Goal: Find specific page/section: Find specific page/section

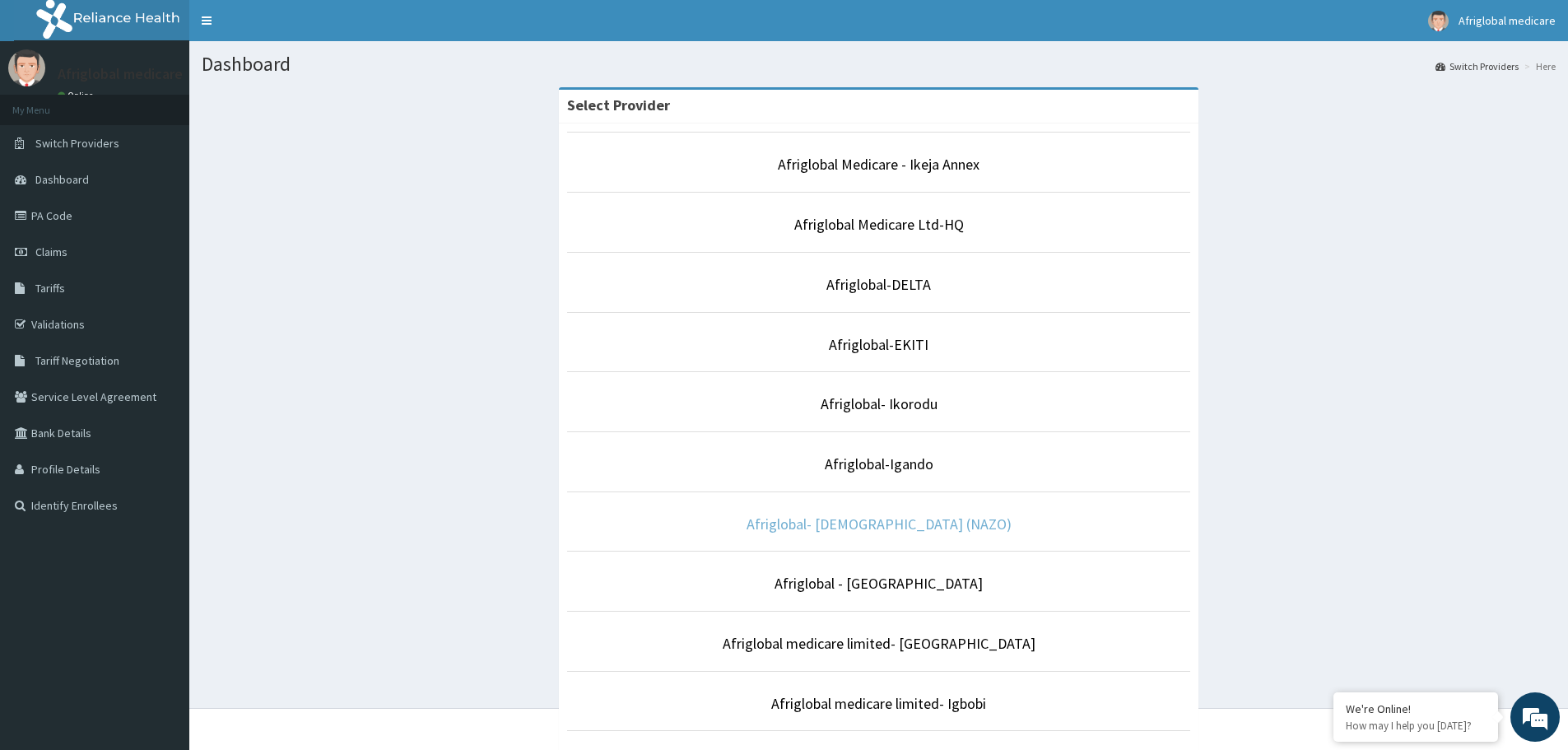
click at [944, 525] on link "Afriglobal- [DEMOGRAPHIC_DATA] (NAZO)" at bounding box center [879, 524] width 265 height 19
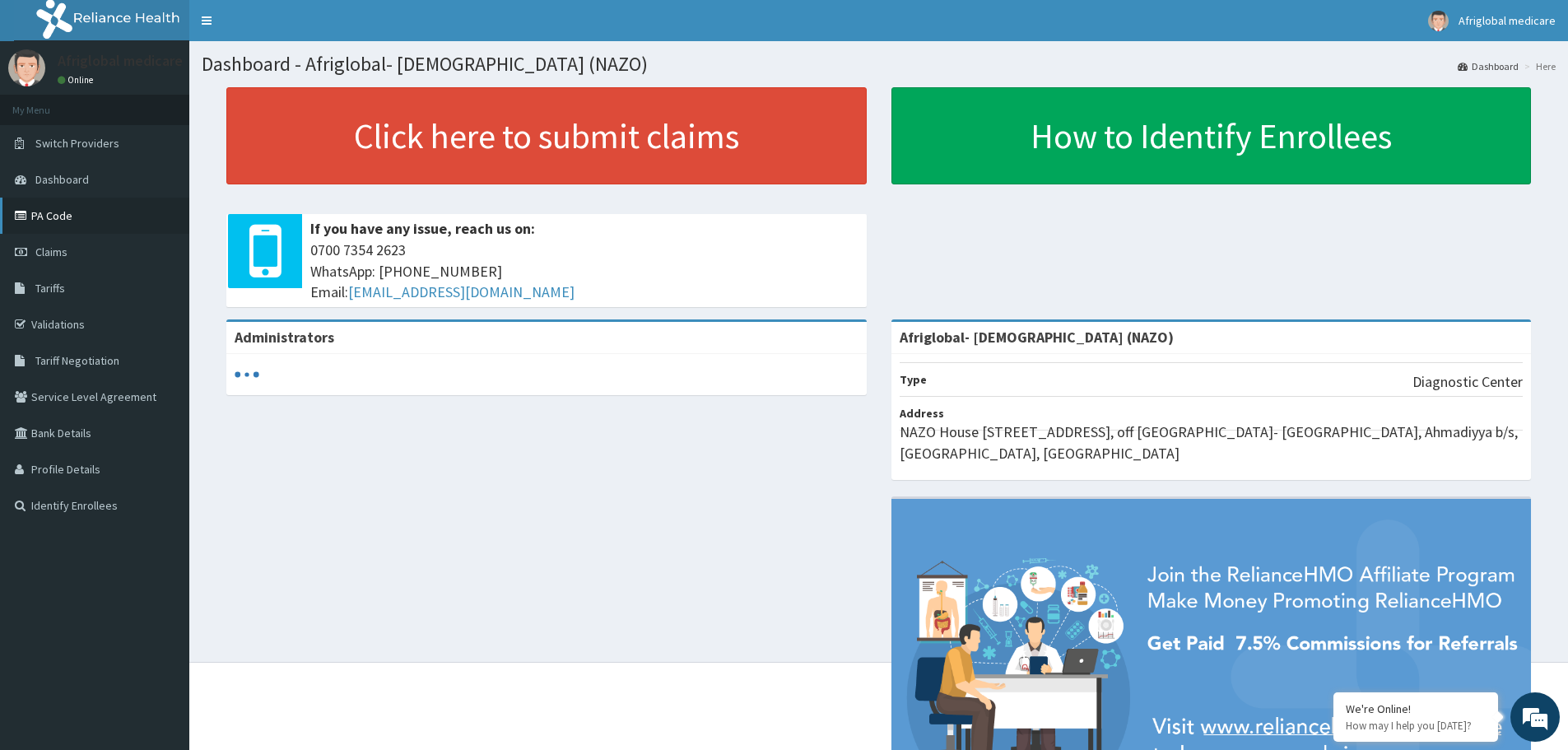
click at [70, 218] on link "PA Code" at bounding box center [95, 215] width 189 height 36
